Goal: Check status: Check status

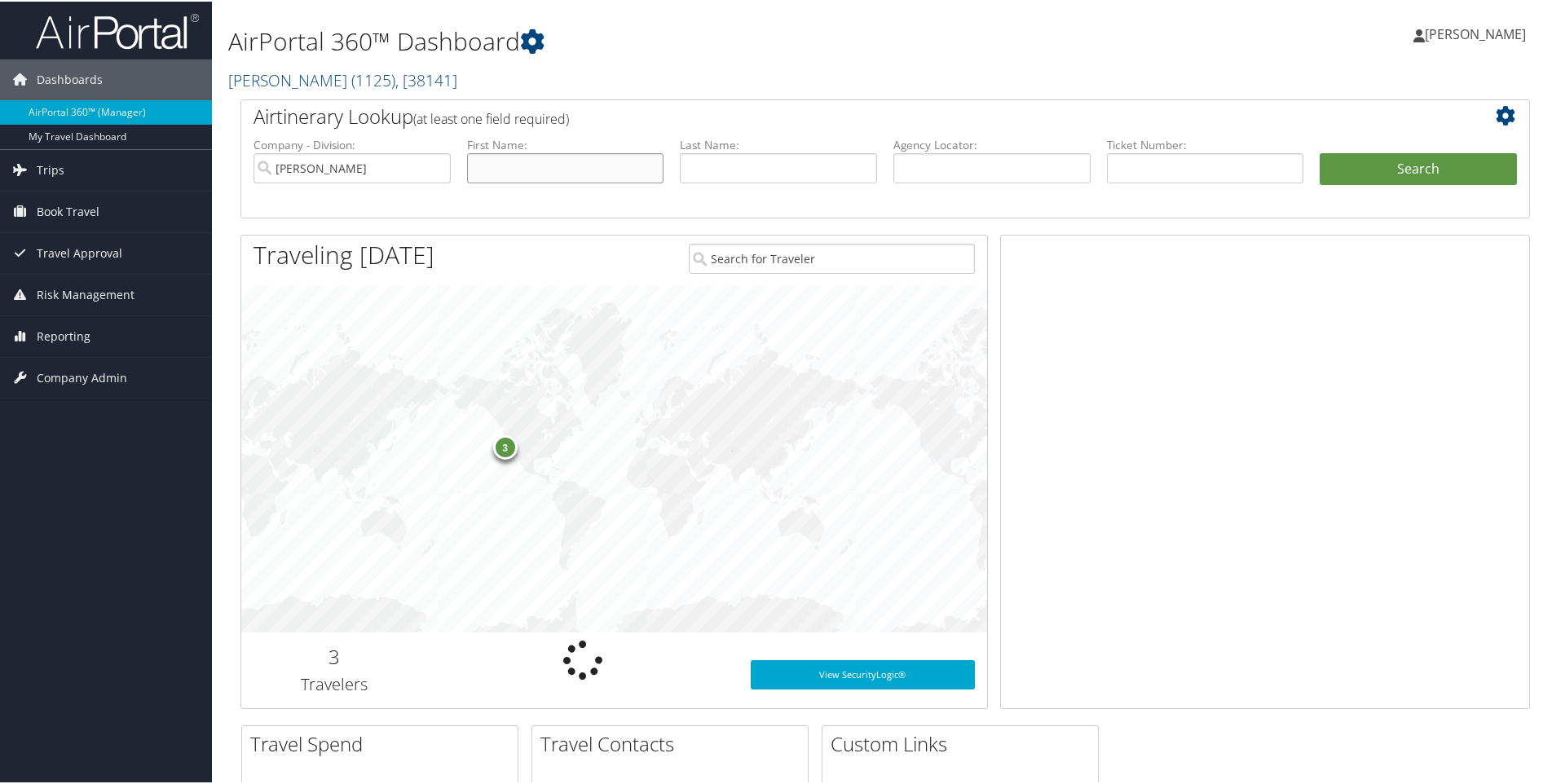
click at [529, 170] on input "text" at bounding box center [566, 166] width 197 height 30
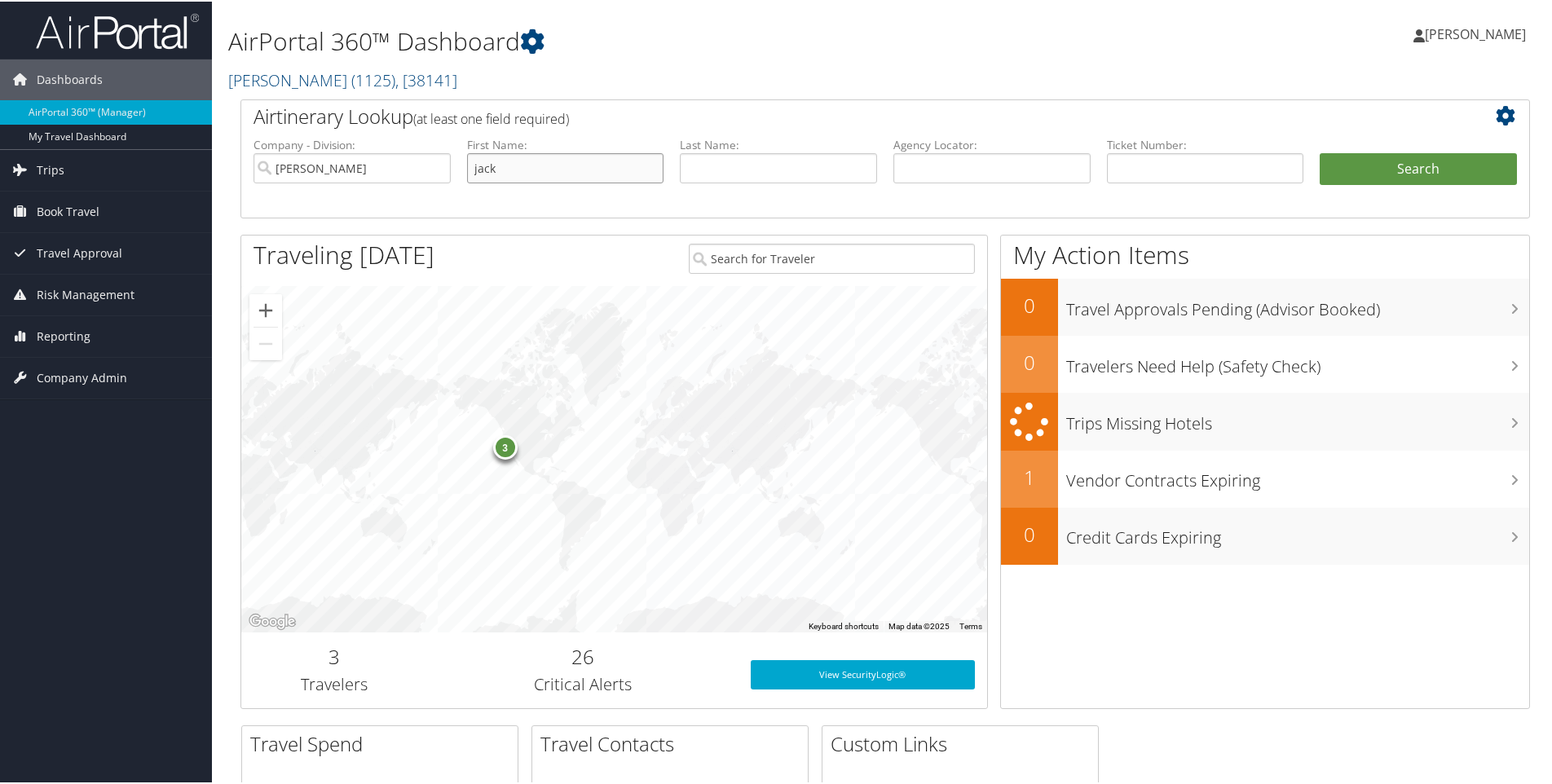
type input "jack"
type input "[PERSON_NAME]"
click at [1428, 170] on button "Search" at bounding box center [1419, 167] width 197 height 33
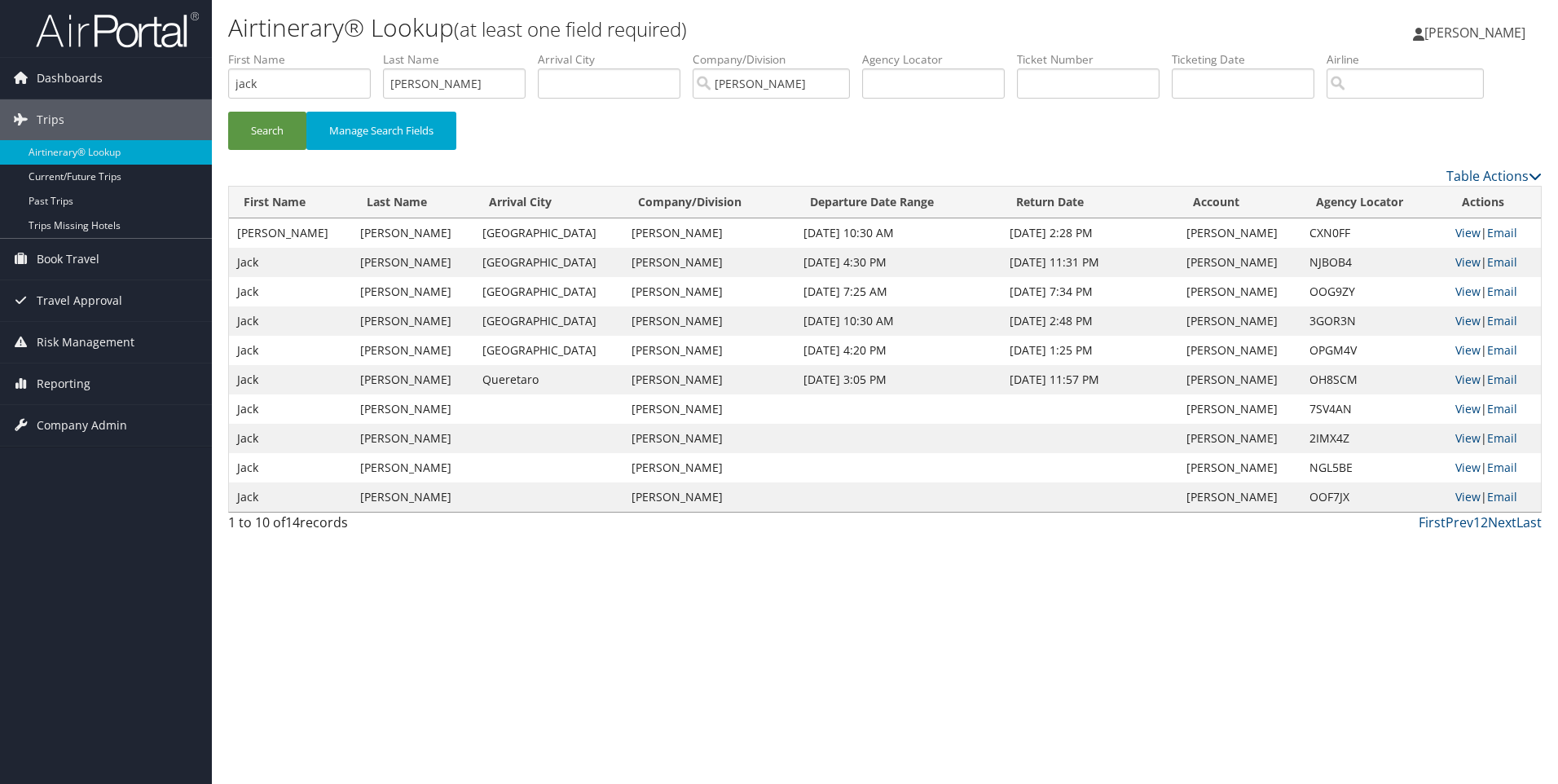
click at [643, 606] on div "Airtinerary® Lookup (at least one field required) [PERSON_NAME] [PERSON_NAME] M…" at bounding box center [886, 392] width 1347 height 784
